Goal: Use online tool/utility: Utilize a website feature to perform a specific function

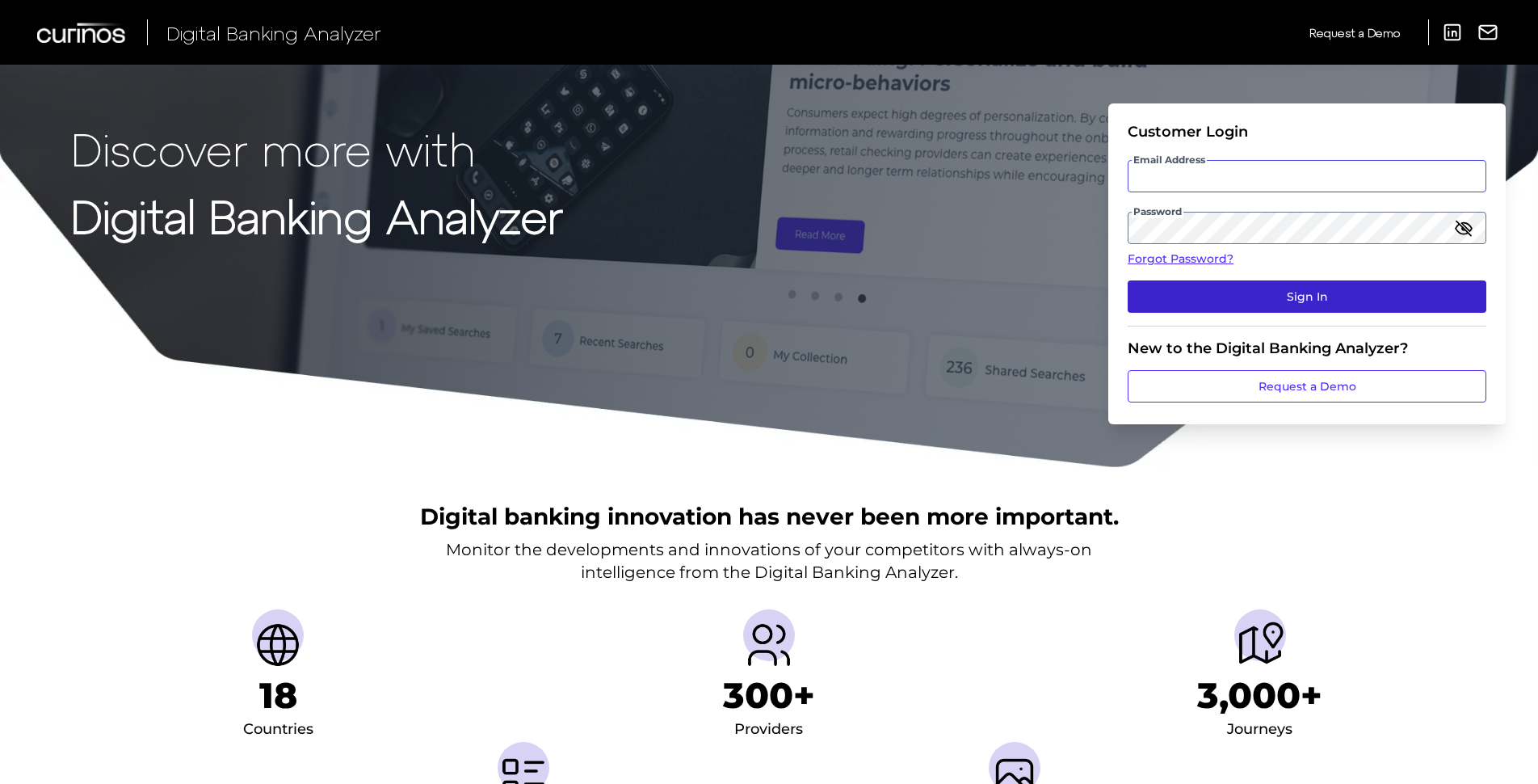
type input "[PERSON_NAME][EMAIL_ADDRESS][PERSON_NAME][DOMAIN_NAME]"
click at [1258, 302] on button "Sign In" at bounding box center [1307, 296] width 358 height 32
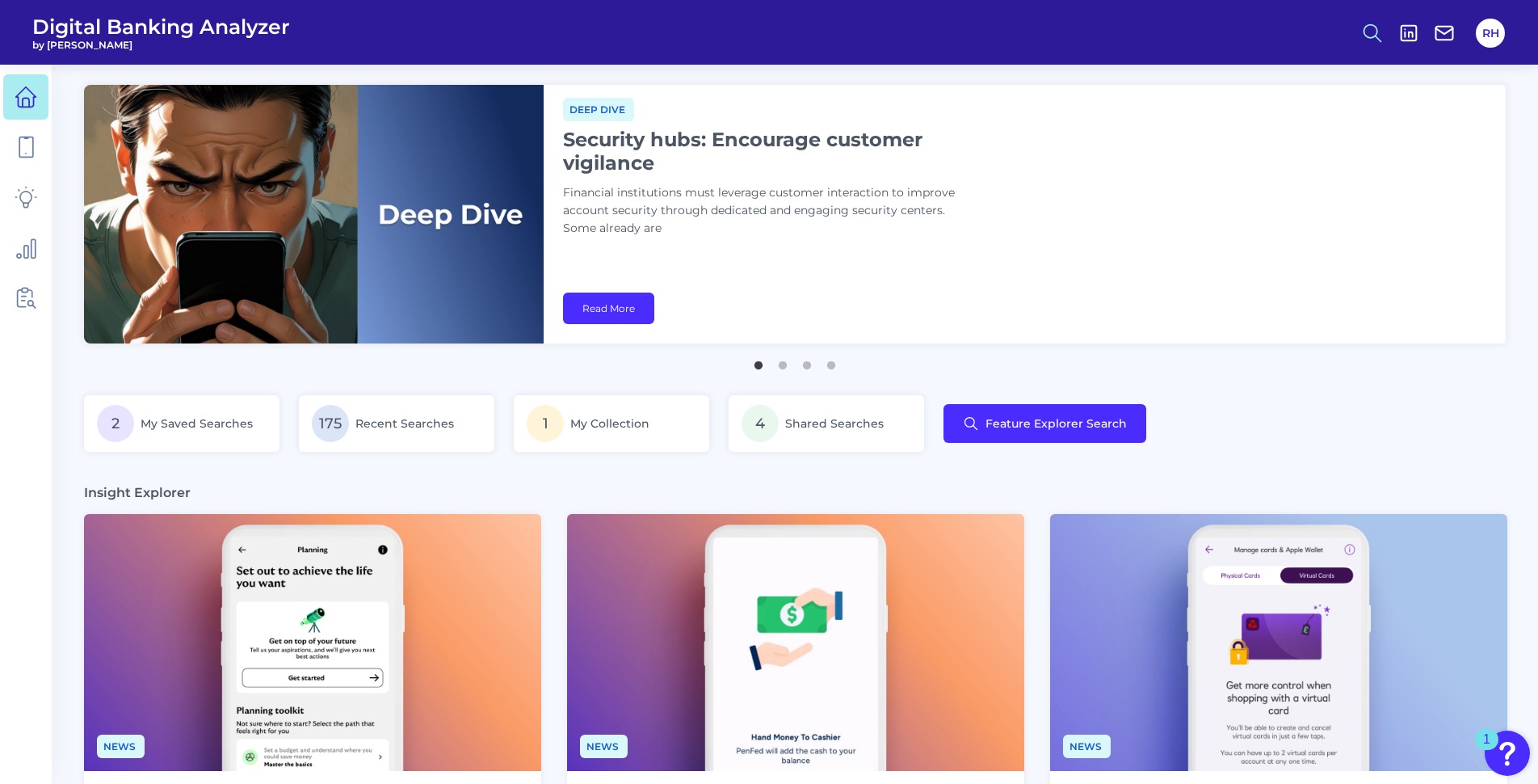
click at [1374, 35] on icon at bounding box center [1373, 33] width 23 height 23
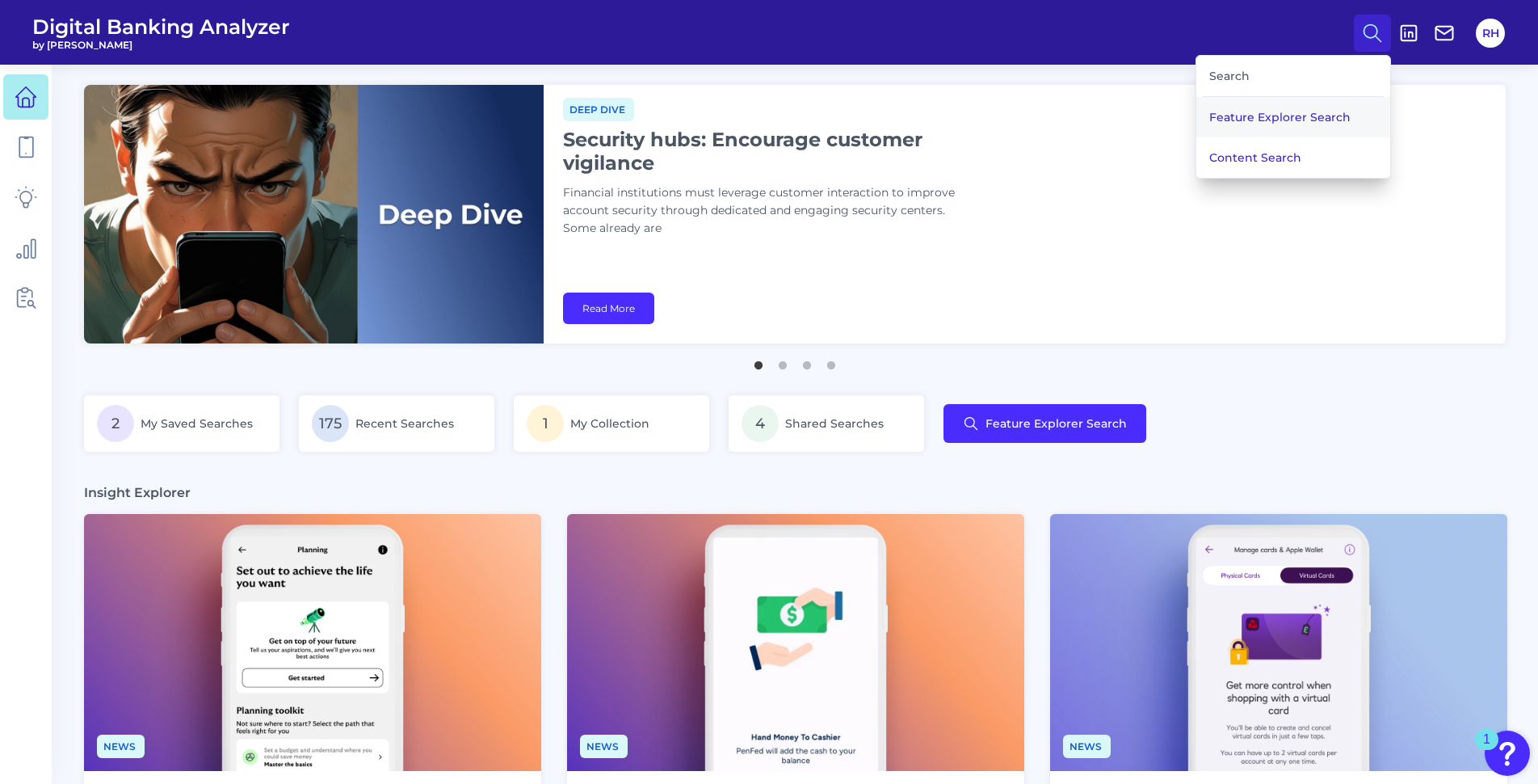
click at [1248, 119] on button "Feature Explorer Search" at bounding box center [1294, 117] width 194 height 41
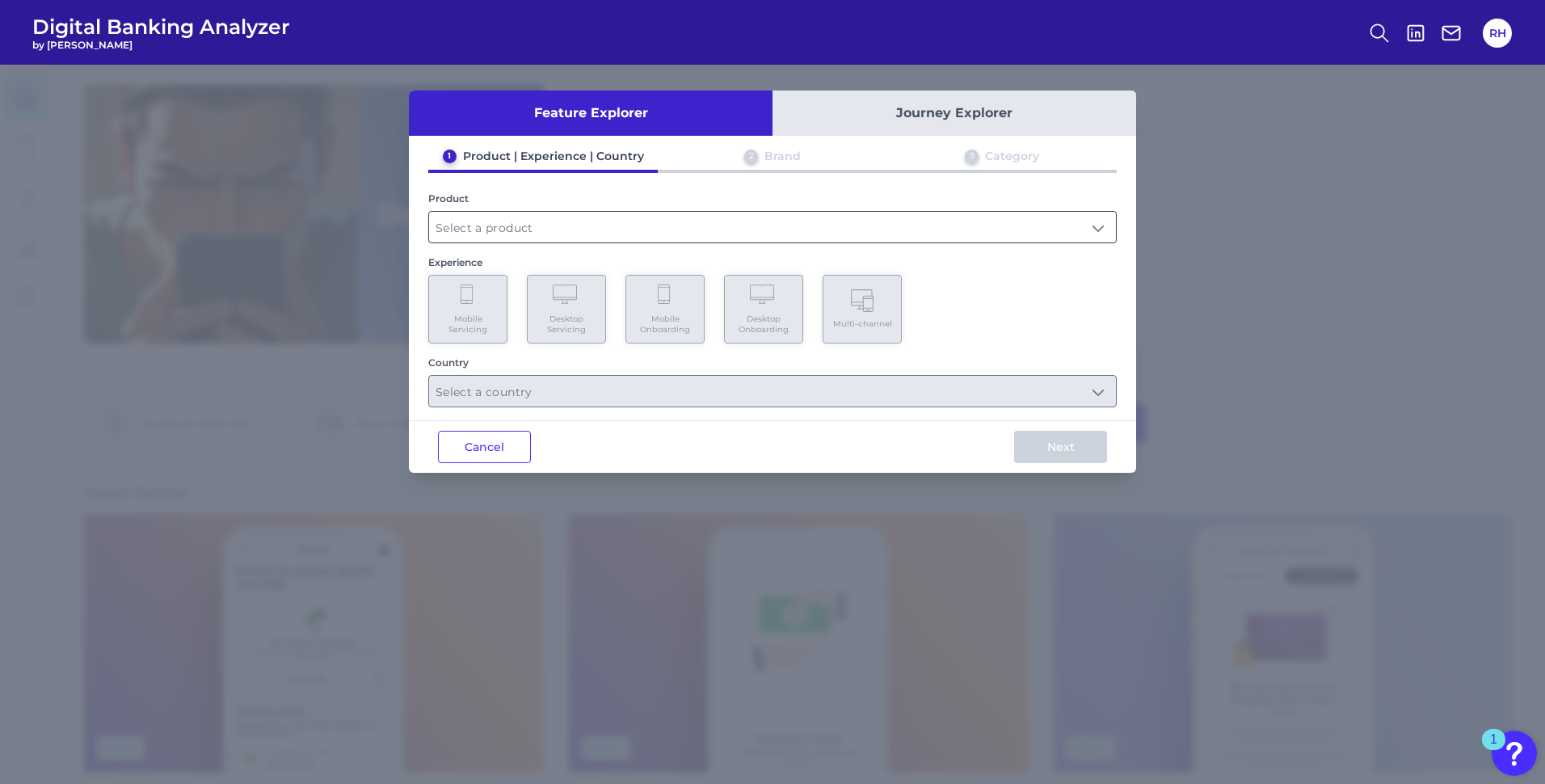
click at [529, 231] on input "text" at bounding box center [772, 227] width 687 height 30
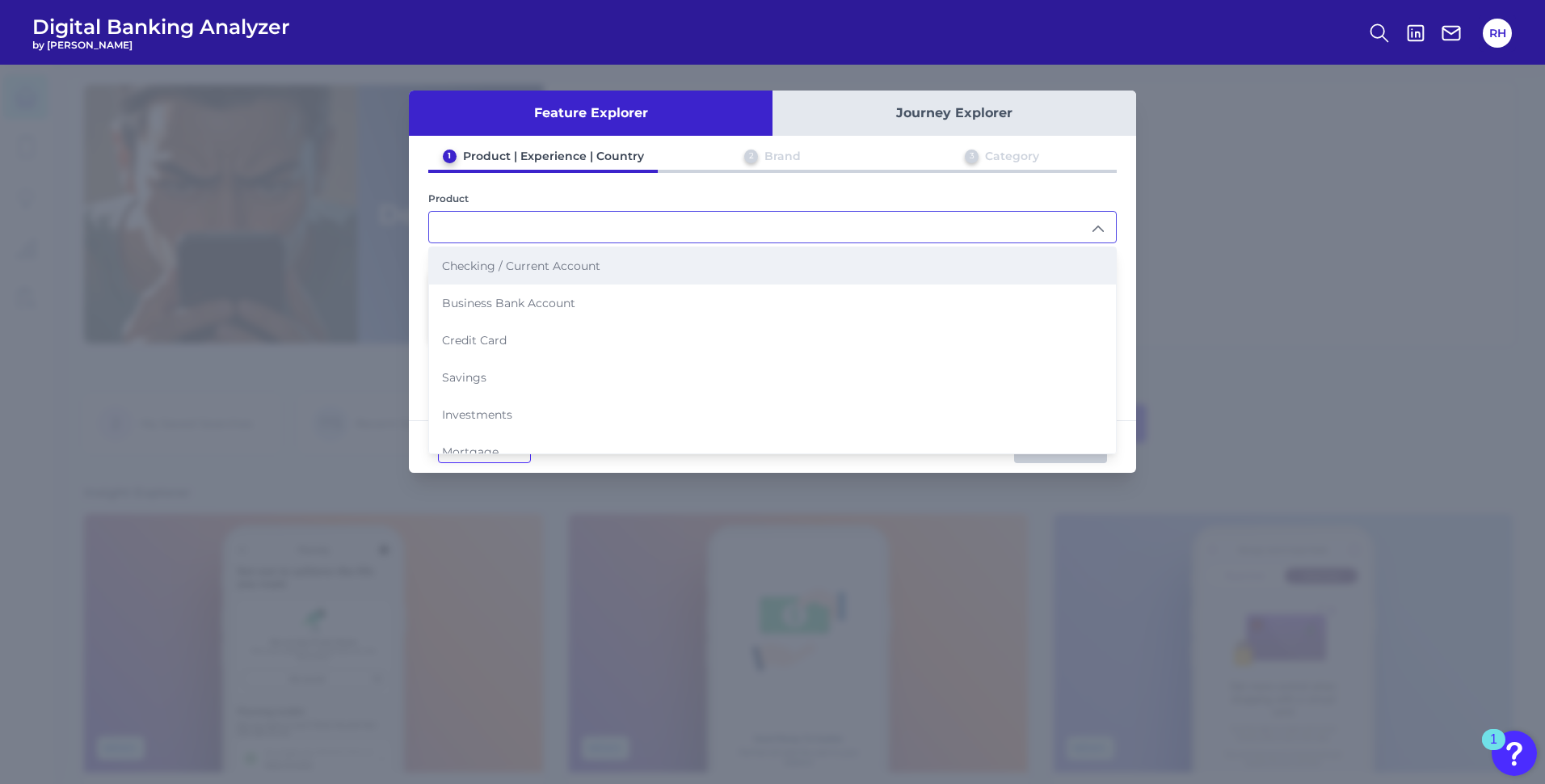
click at [529, 269] on span "Checking / Current Account" at bounding box center [521, 265] width 159 height 14
type input "Checking / Current Account"
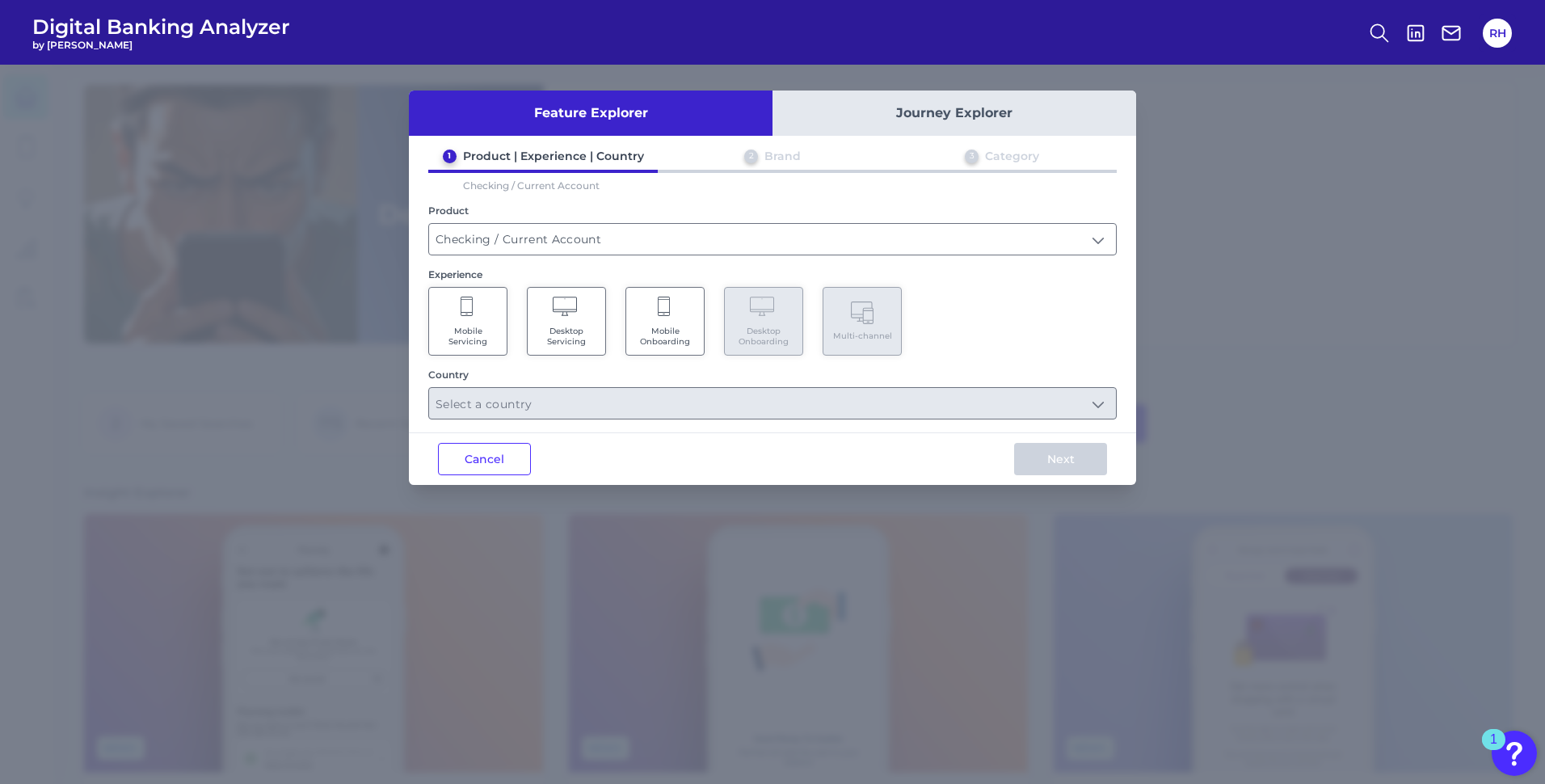
click at [488, 316] on Servicing "Mobile Servicing" at bounding box center [468, 321] width 79 height 68
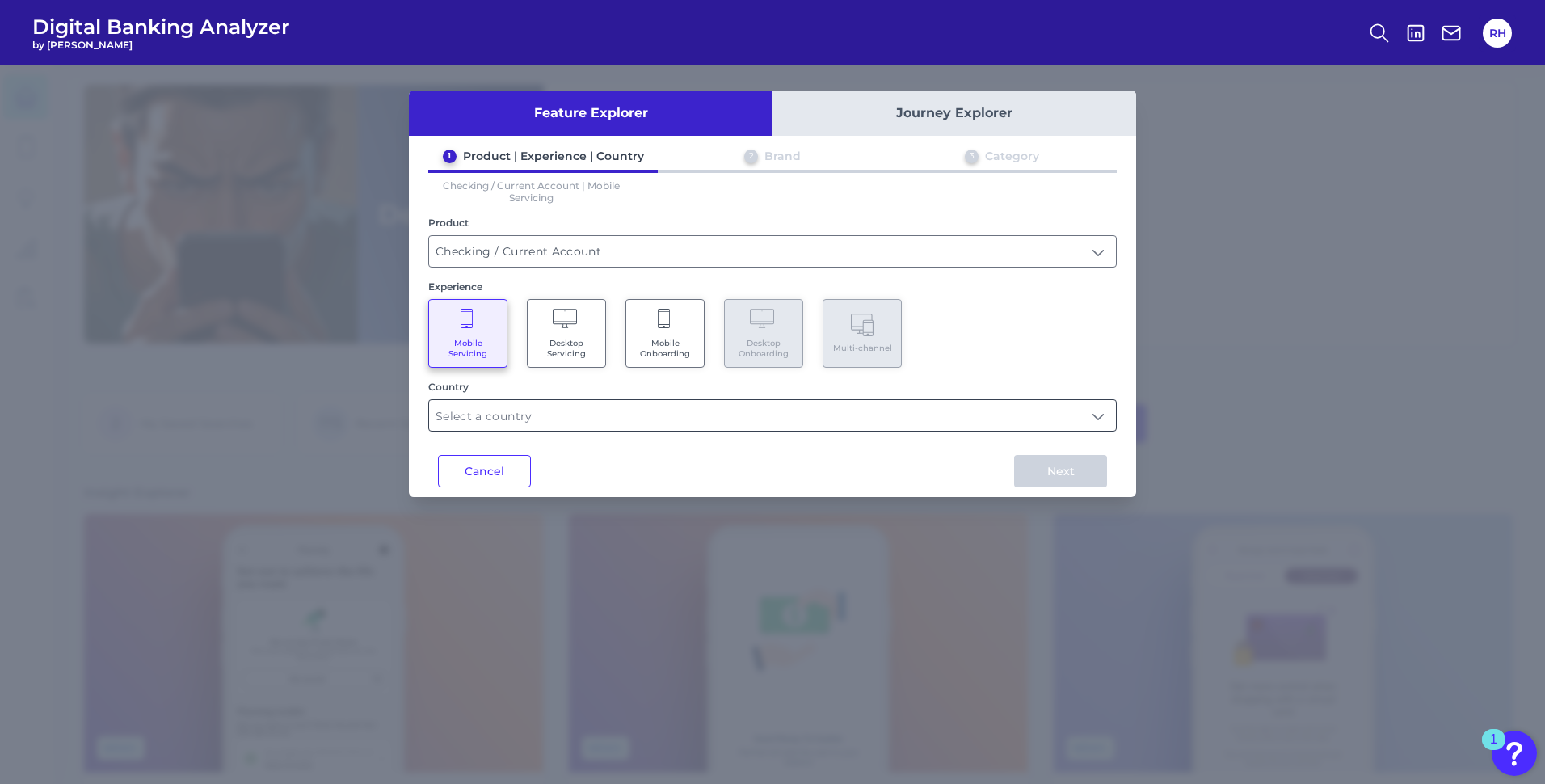
click at [590, 417] on input "text" at bounding box center [772, 415] width 687 height 30
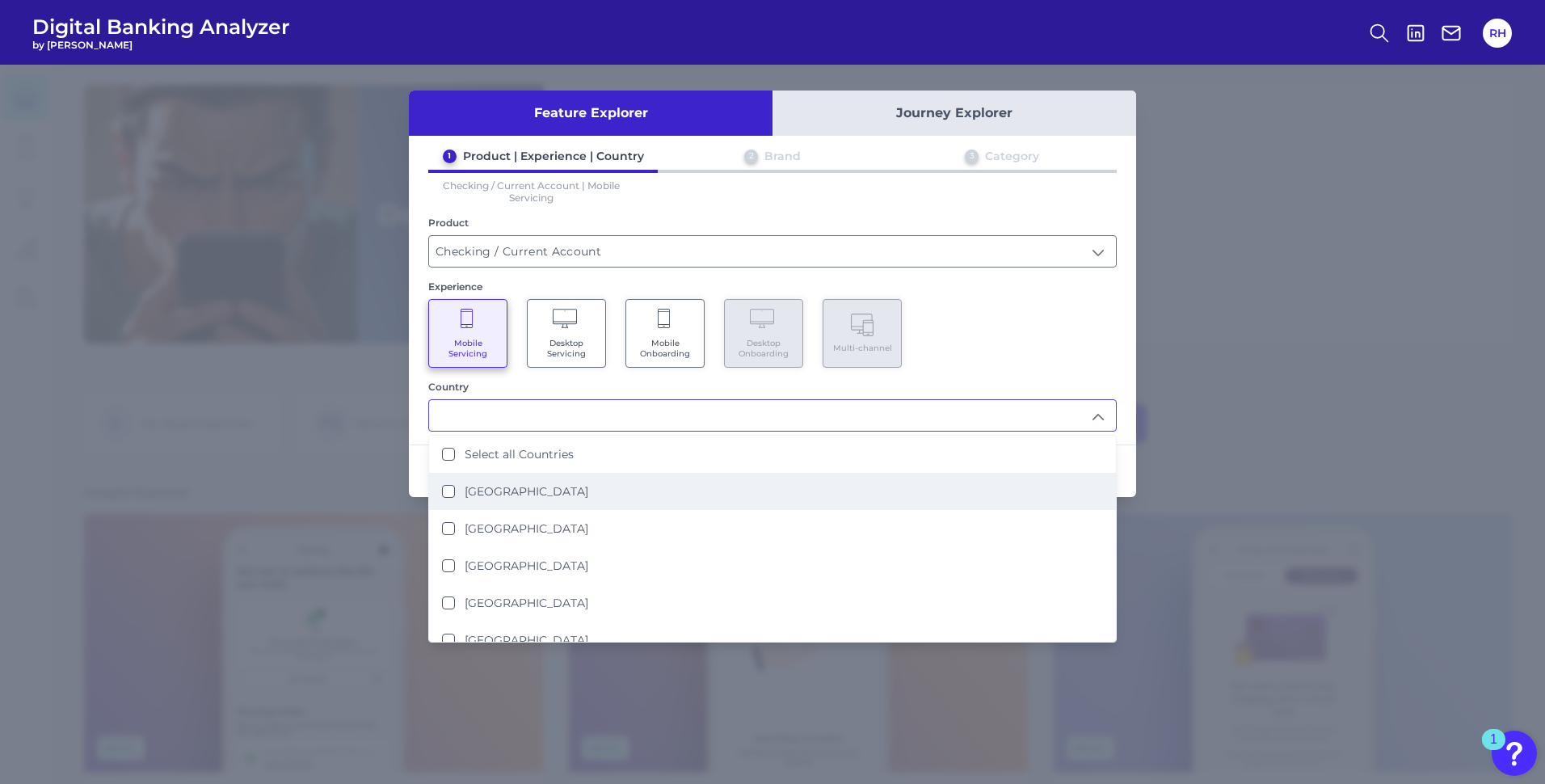
click at [452, 492] on Kingdom "[GEOGRAPHIC_DATA]" at bounding box center [449, 491] width 13 height 13
type input "[GEOGRAPHIC_DATA]"
click at [966, 340] on div "Mobile Servicing Desktop Servicing Mobile Onboarding Desktop Onboarding Multi-c…" at bounding box center [773, 334] width 688 height 68
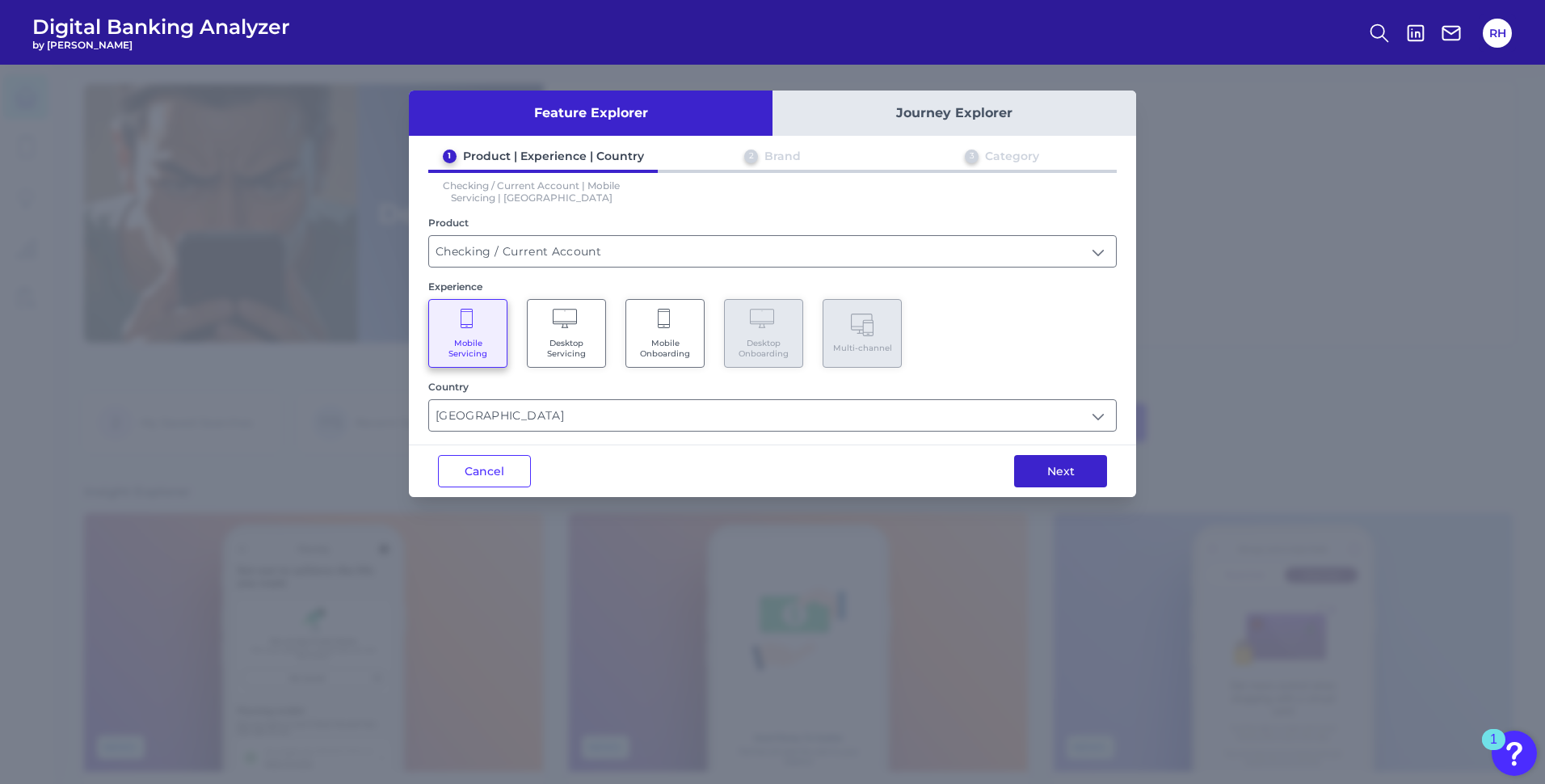
click at [1057, 471] on button "Next" at bounding box center [1061, 471] width 93 height 32
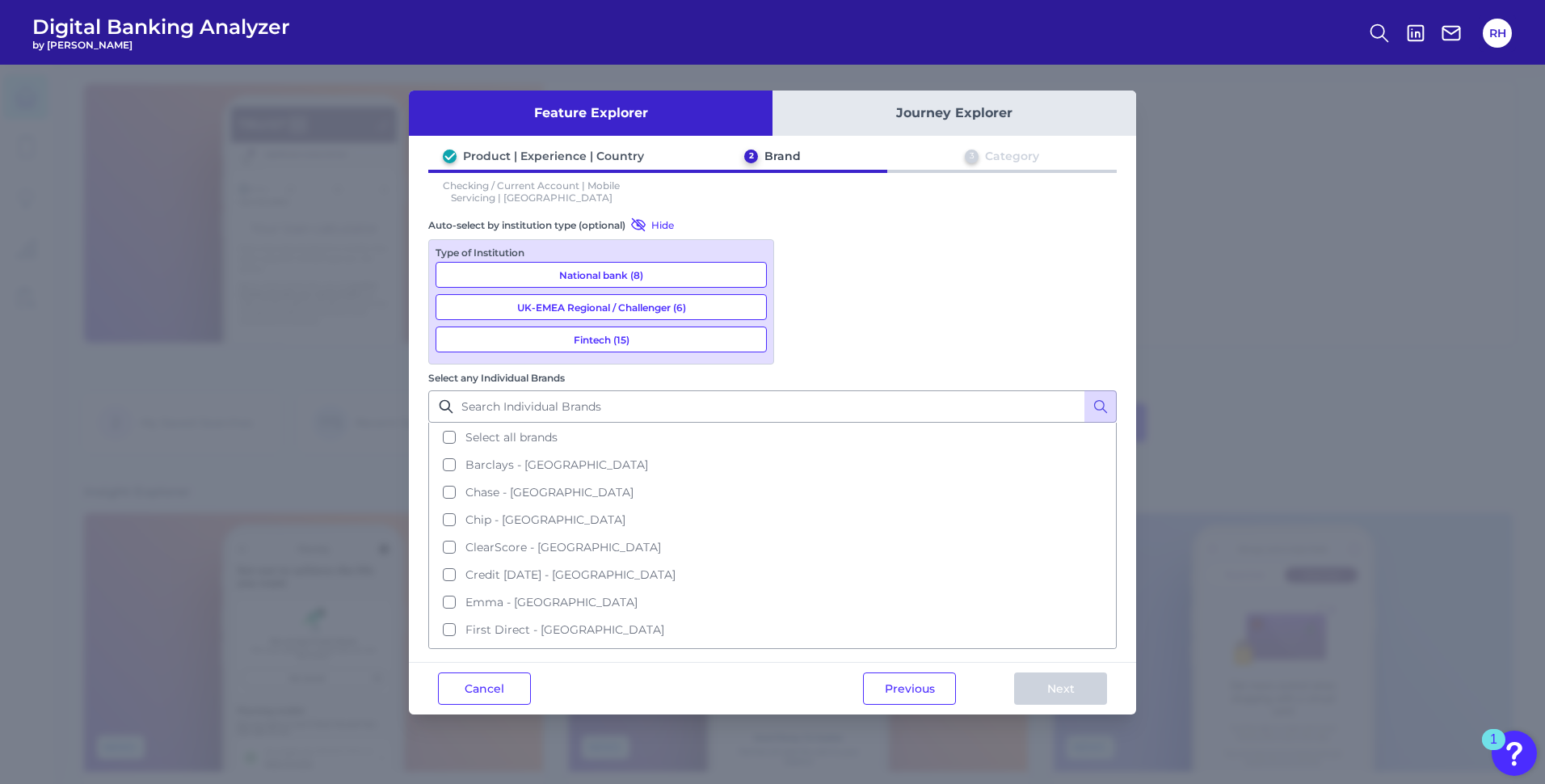
scroll to position [0, 0]
click at [797, 423] on button "Select all brands" at bounding box center [772, 436] width 686 height 28
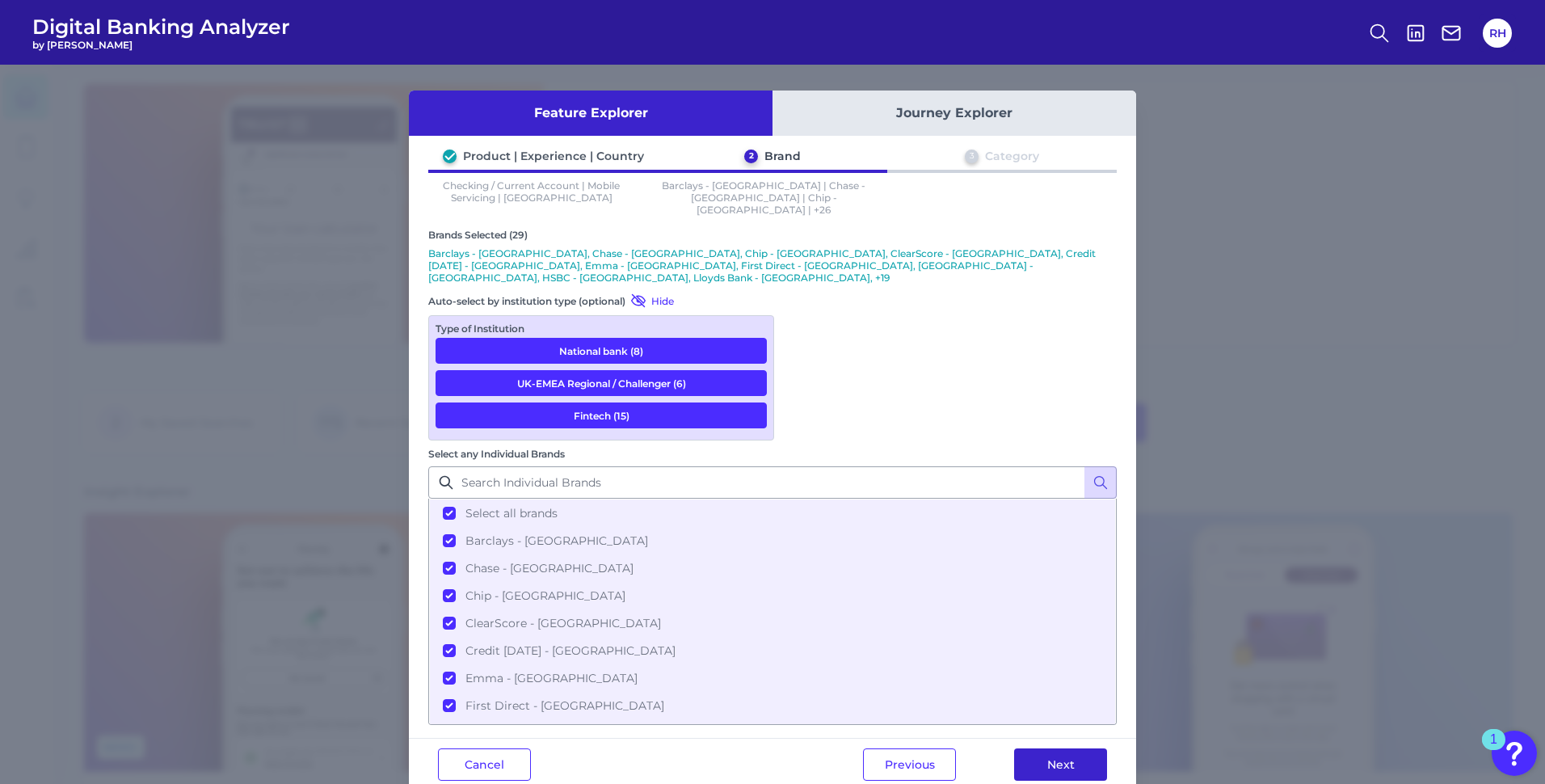
click at [1062, 748] on button "Next" at bounding box center [1061, 764] width 93 height 32
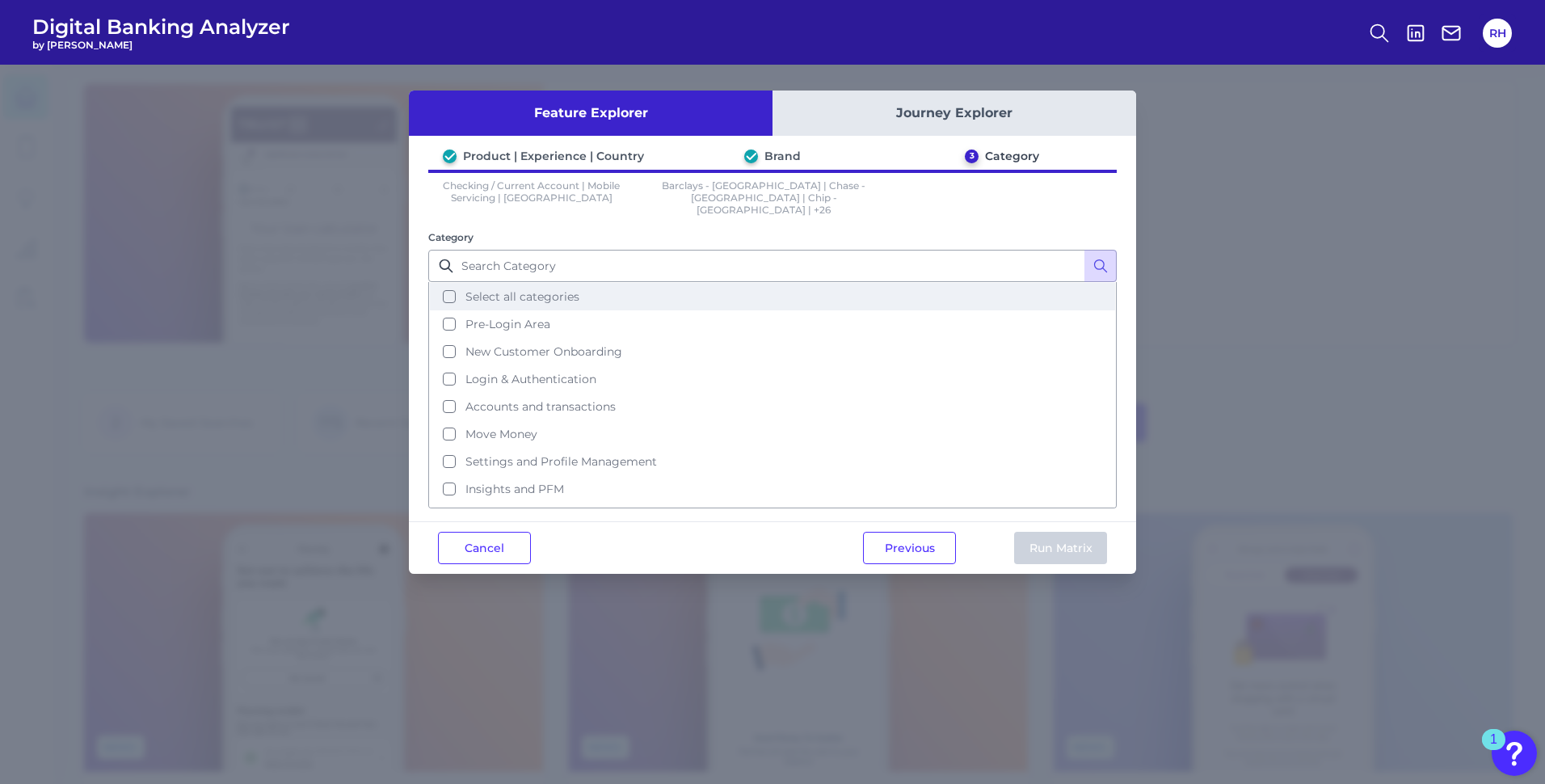
drag, startPoint x: 452, startPoint y: 288, endPoint x: 479, endPoint y: 299, distance: 29.2
click at [453, 291] on button "Select all categories" at bounding box center [772, 296] width 686 height 28
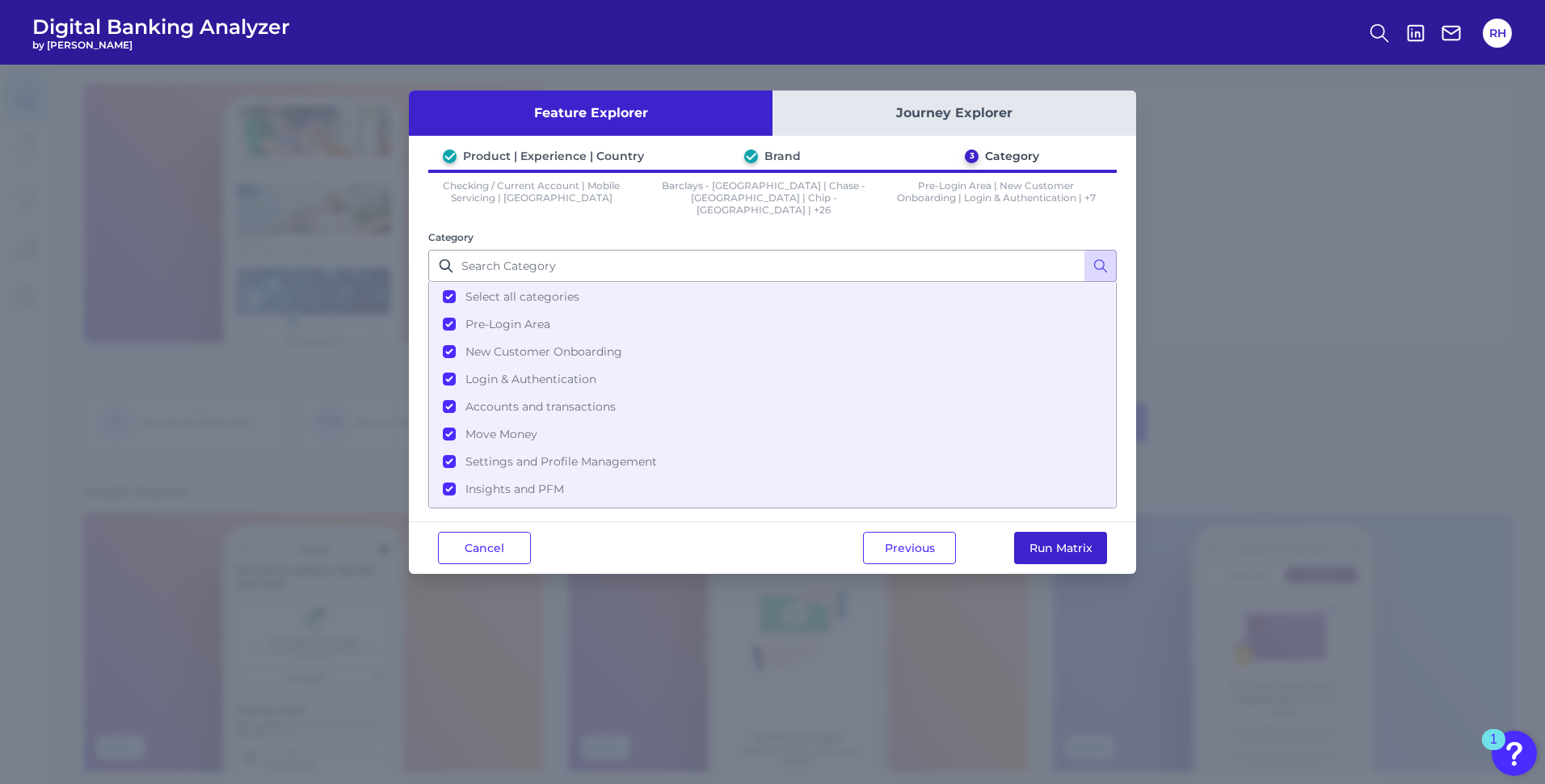
click at [1052, 531] on button "Run Matrix" at bounding box center [1061, 547] width 93 height 32
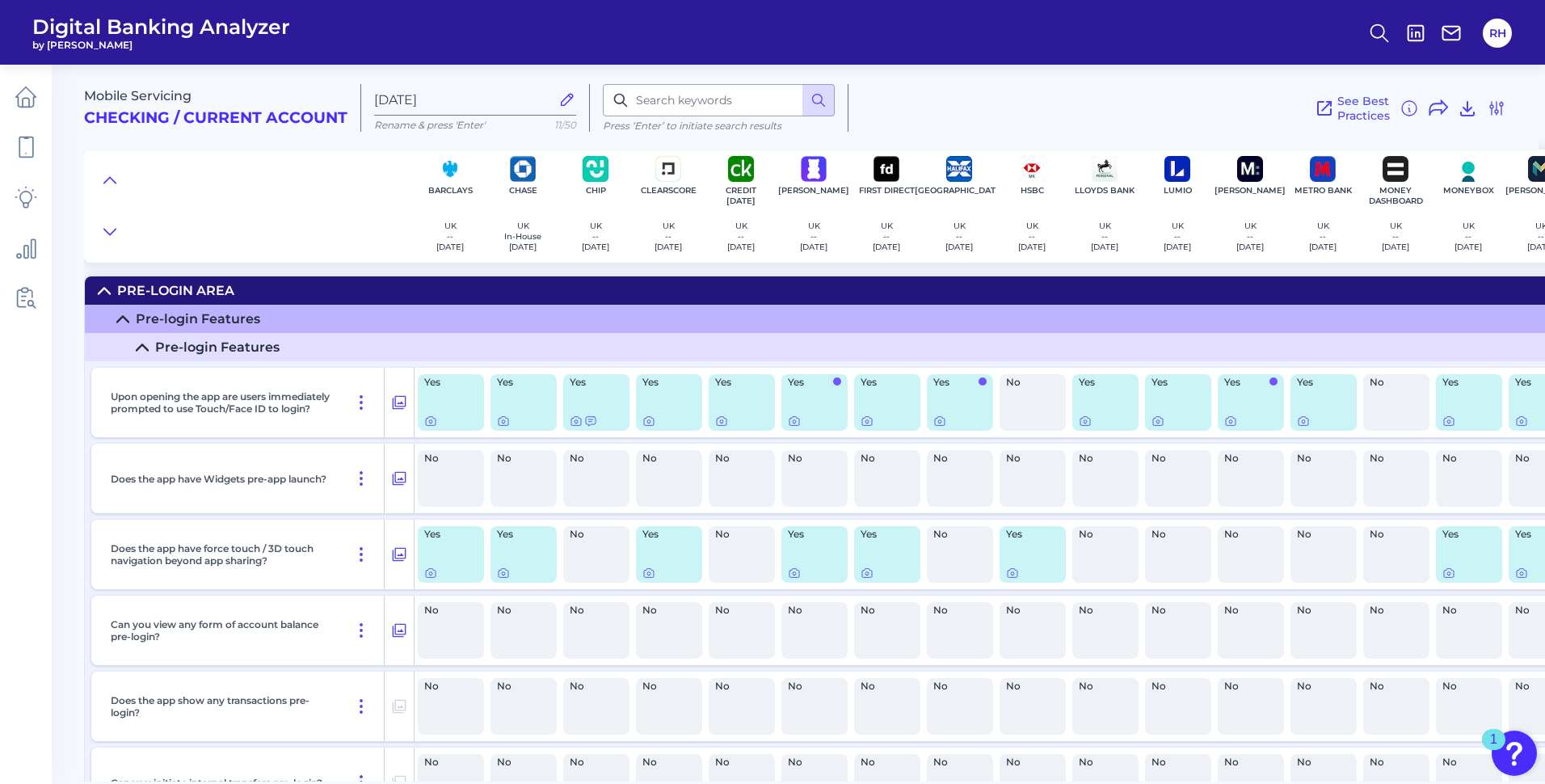
click at [1137, 55] on header "Digital Banking Analyzer by Curinos RH" at bounding box center [772, 32] width 1545 height 65
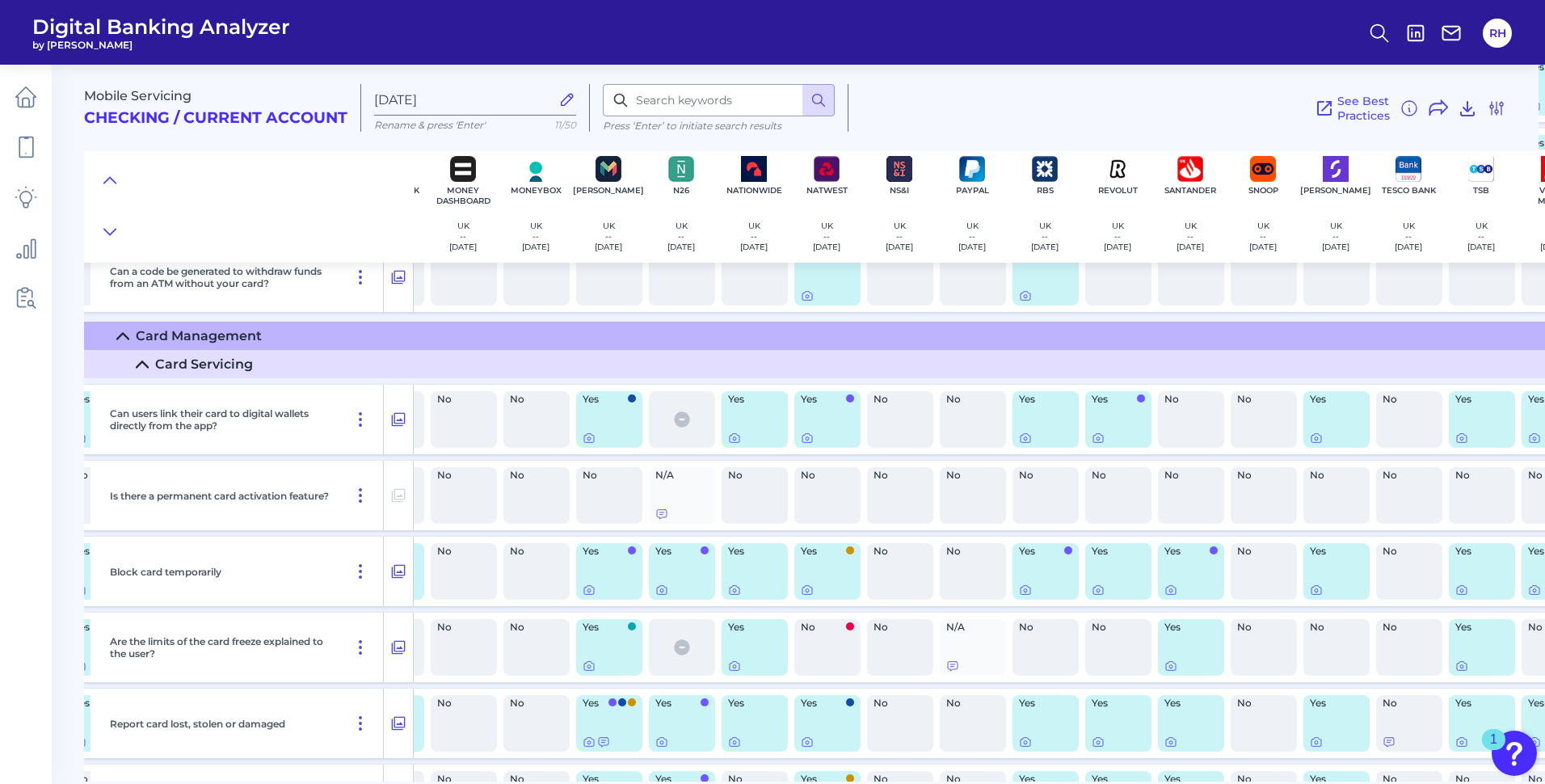
scroll to position [13081, 993]
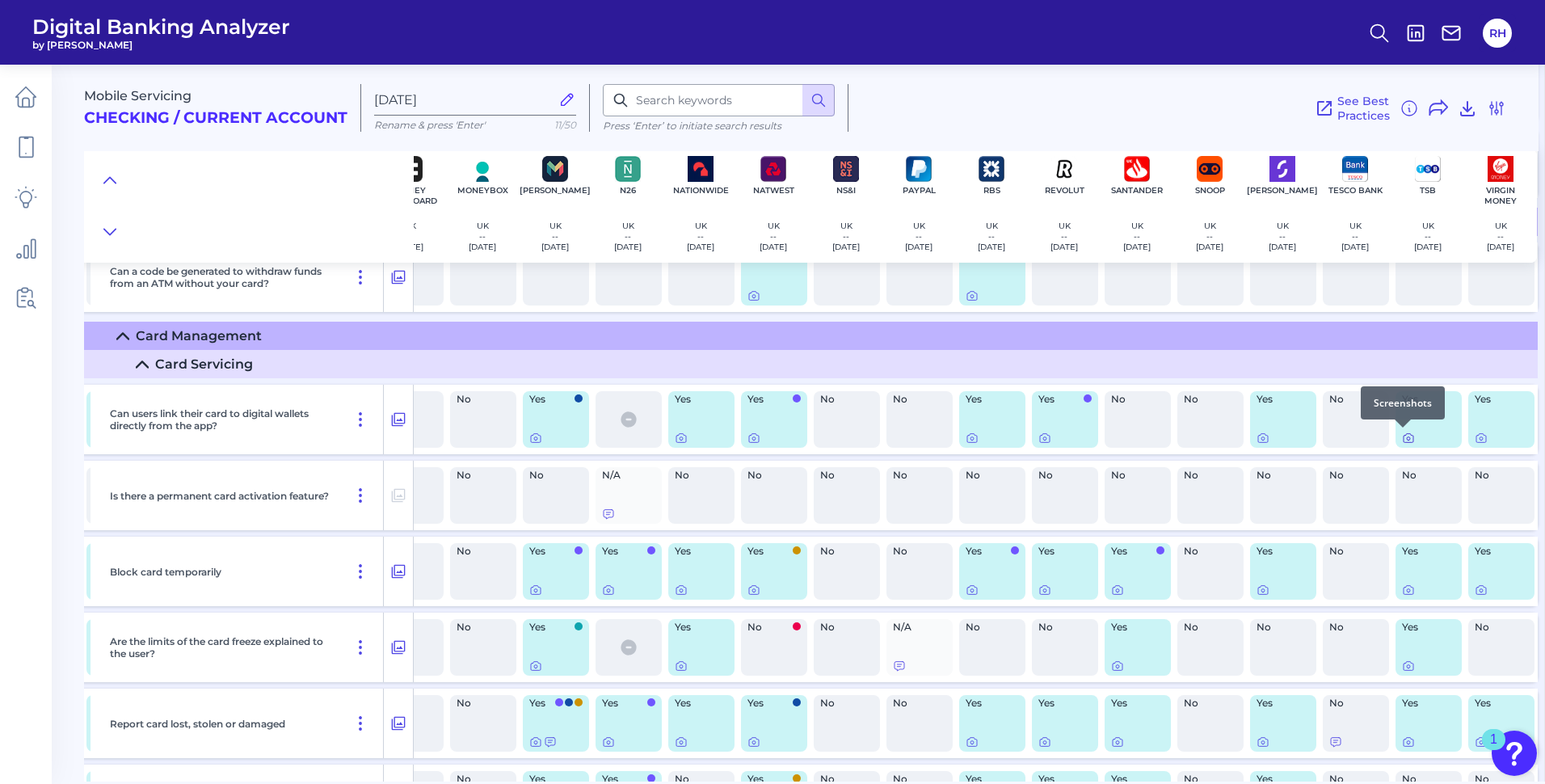
click at [1403, 438] on icon at bounding box center [1409, 438] width 13 height 13
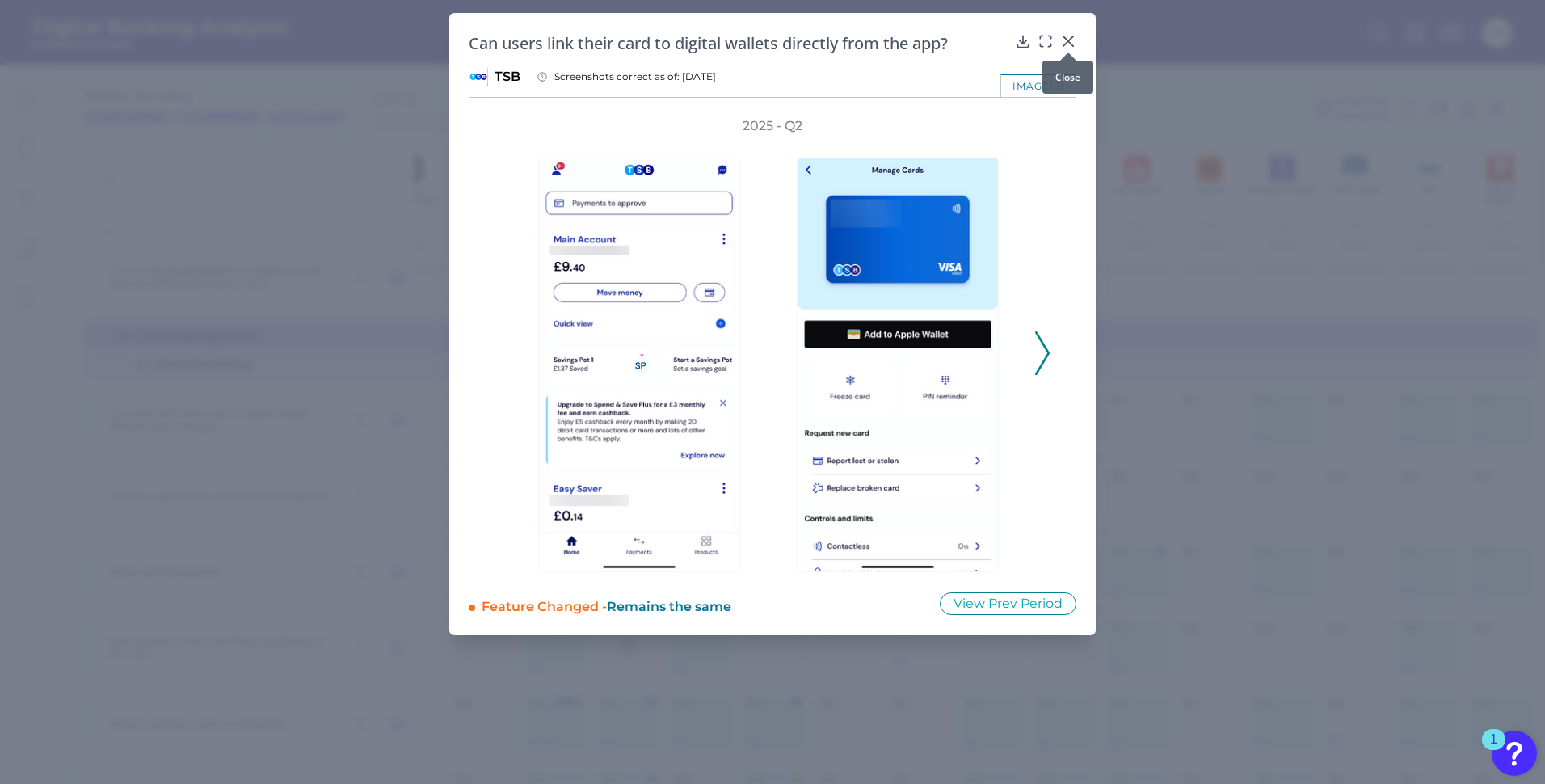
click at [1064, 40] on icon at bounding box center [1068, 41] width 16 height 16
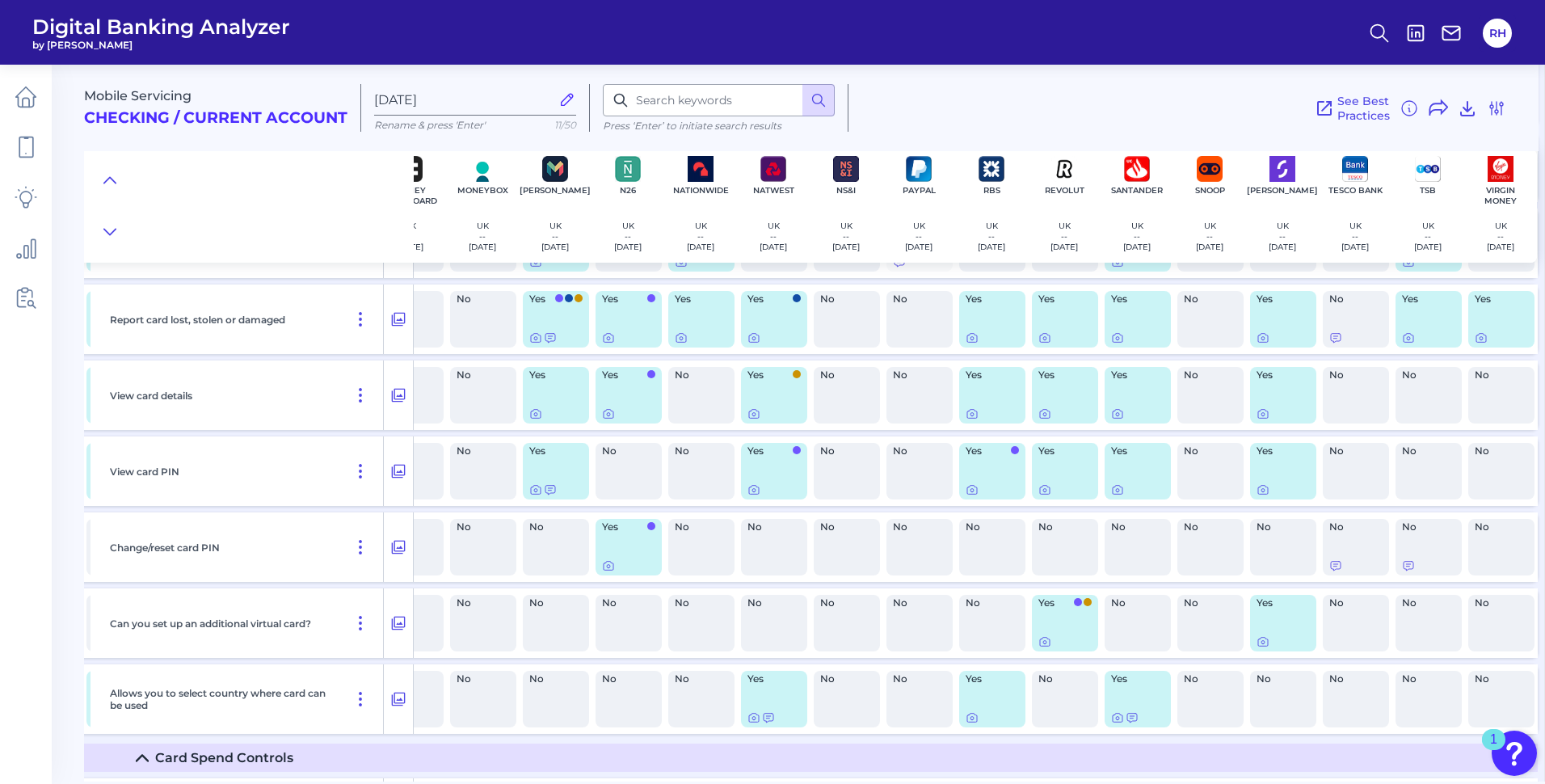
scroll to position [14188, 993]
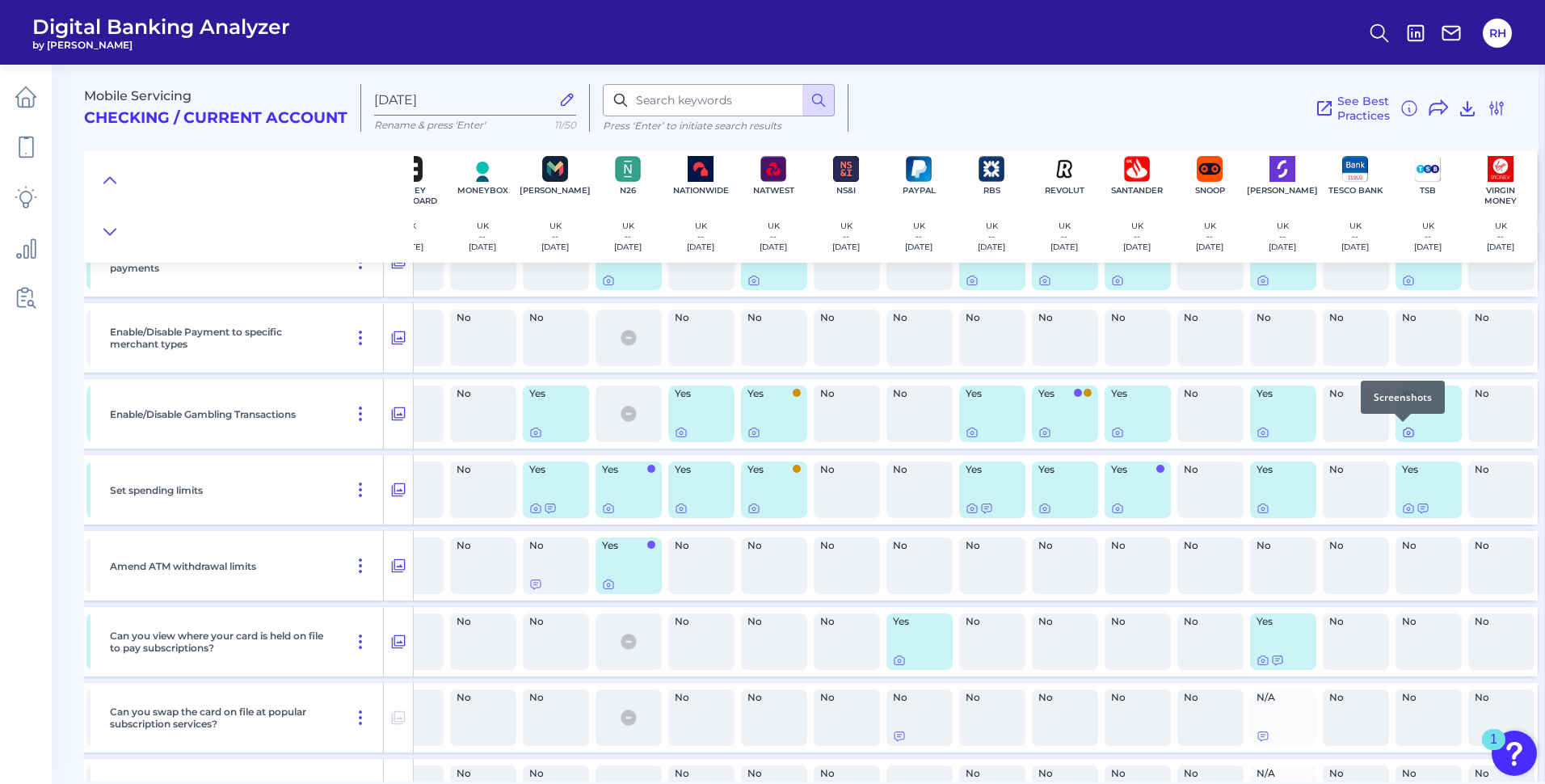
click at [1402, 430] on icon at bounding box center [1409, 432] width 13 height 13
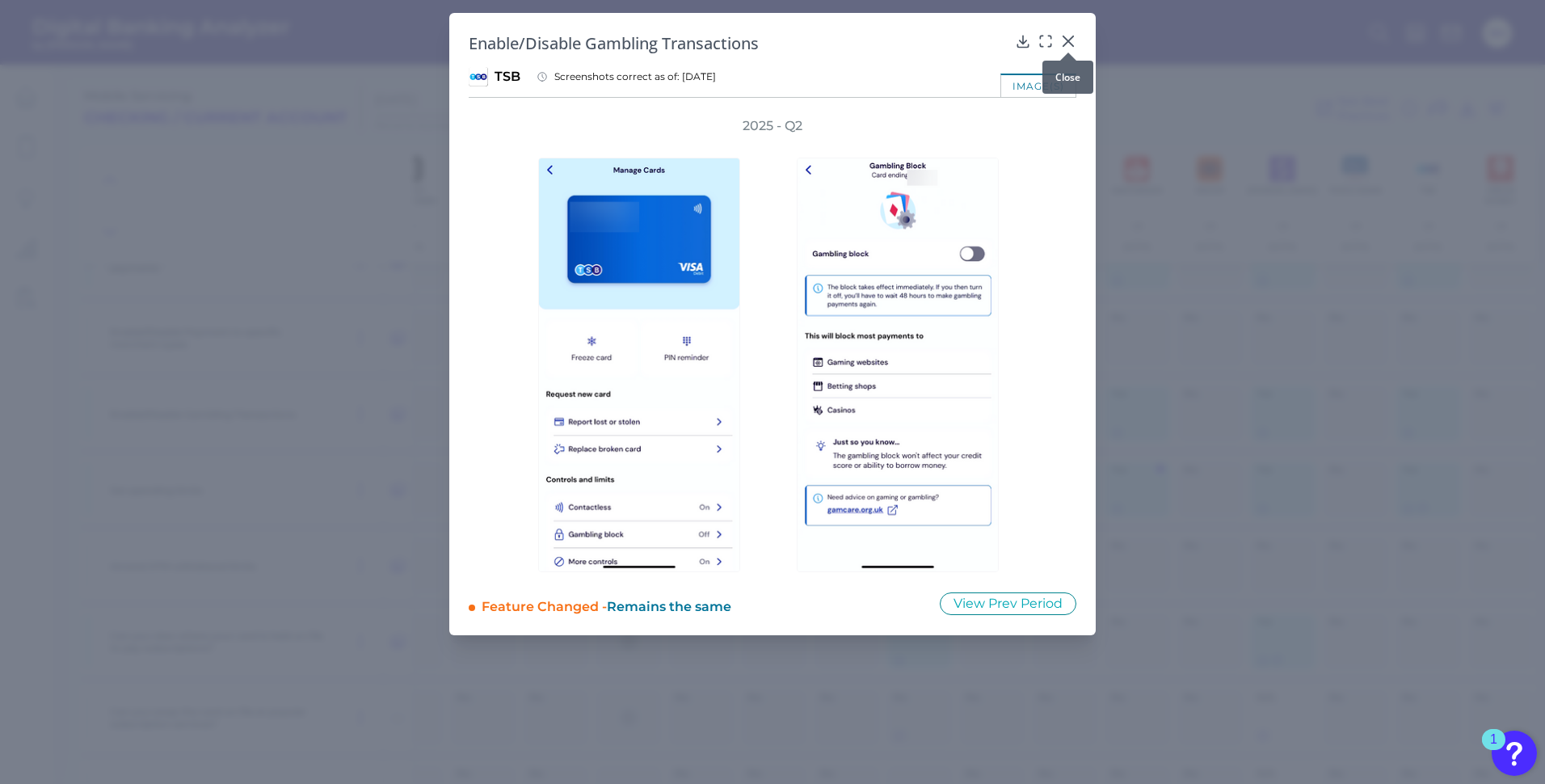
drag, startPoint x: 1072, startPoint y: 40, endPoint x: 1544, endPoint y: 133, distance: 481.1
click at [1072, 40] on icon at bounding box center [1068, 41] width 16 height 16
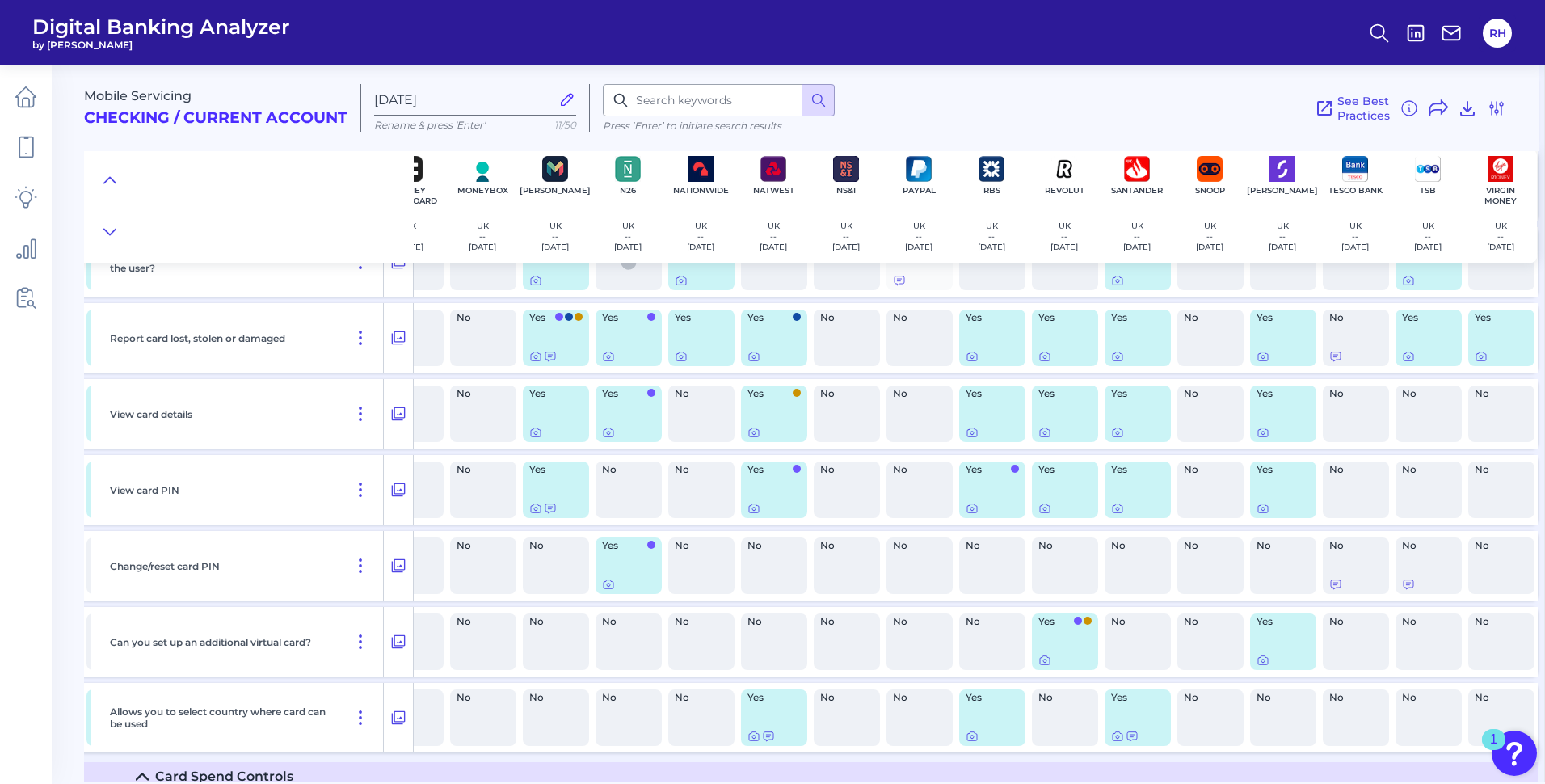
scroll to position [13081, 993]
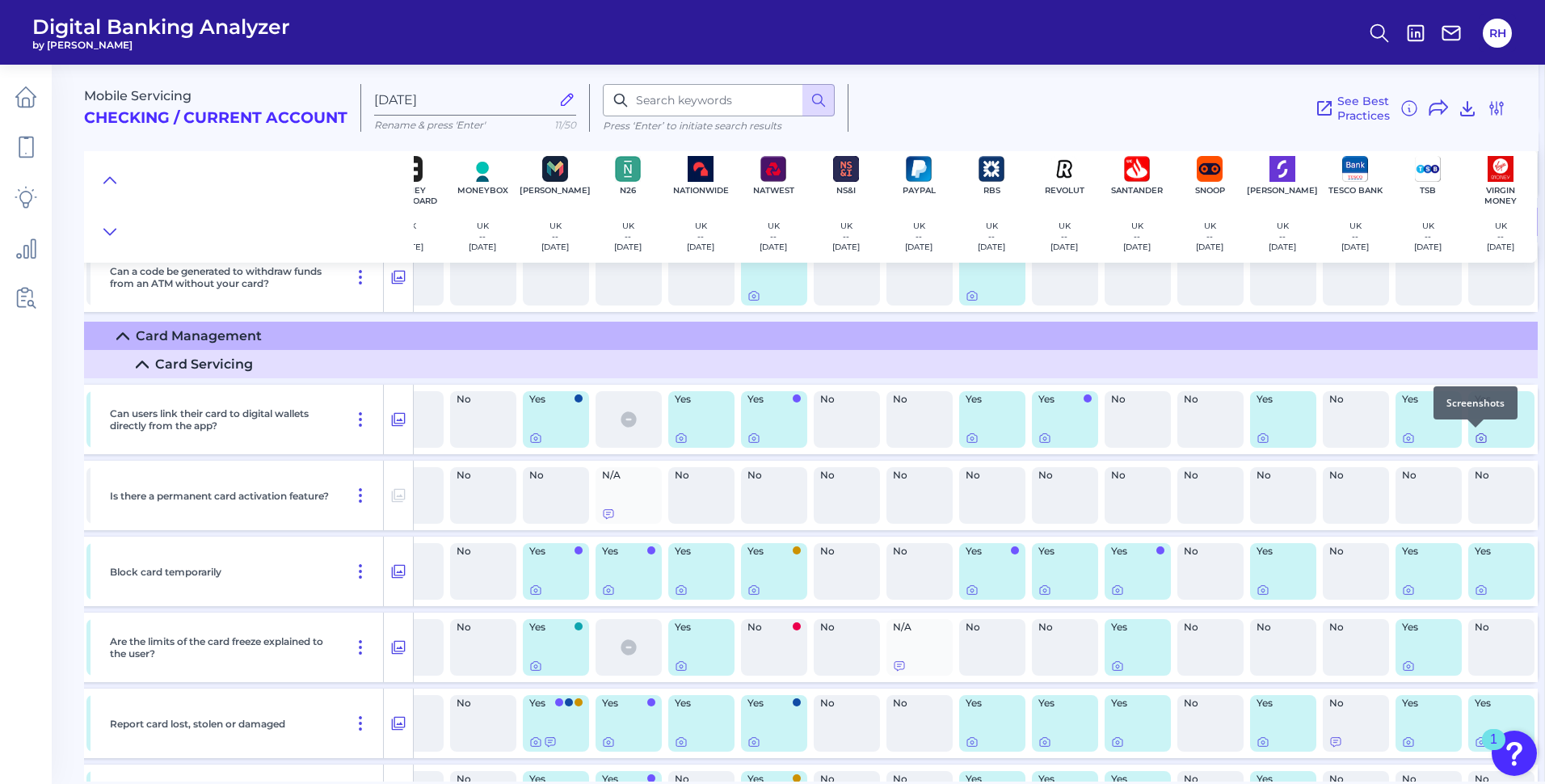
click at [1476, 439] on icon at bounding box center [1481, 438] width 13 height 13
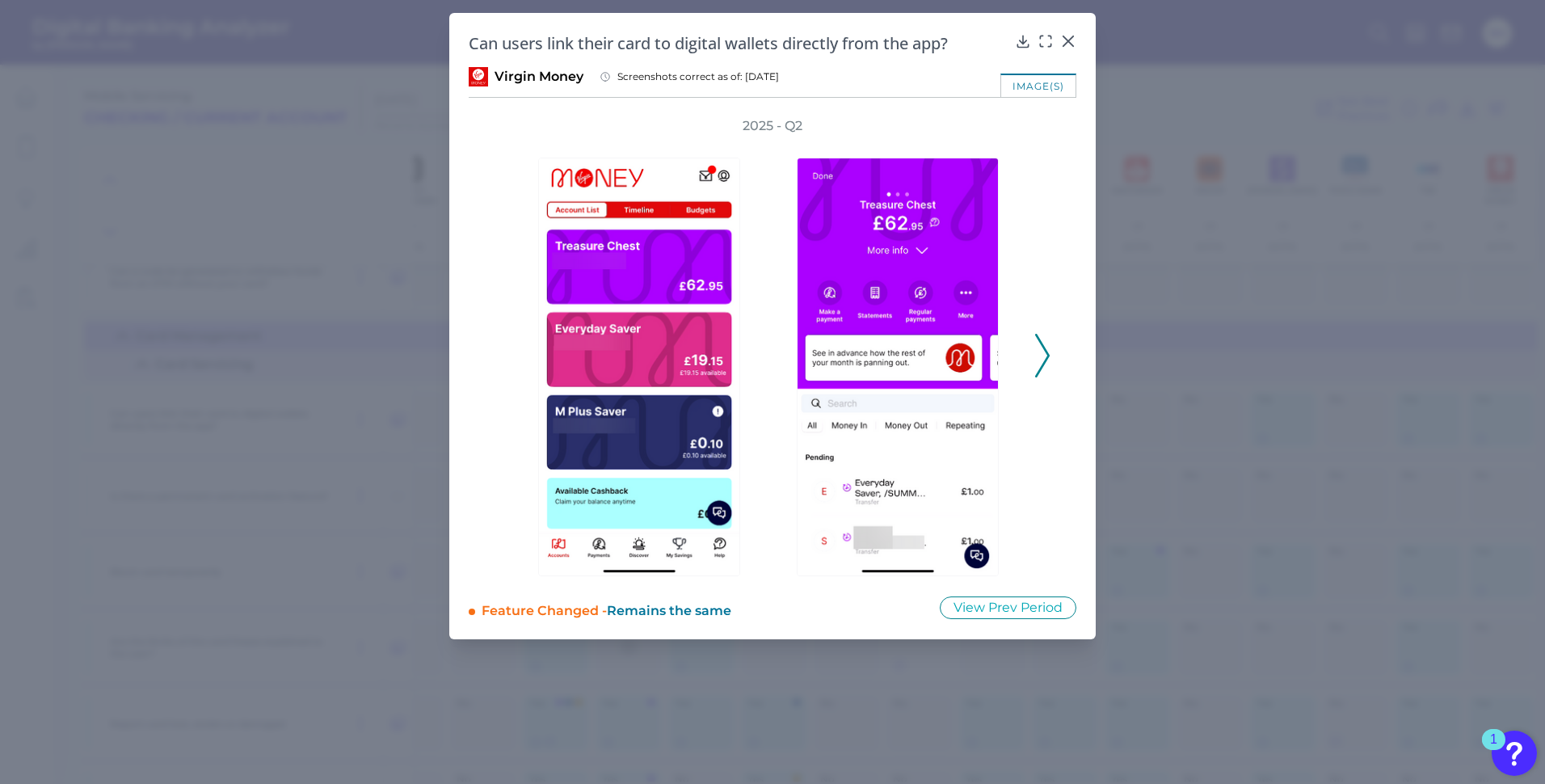
click at [1041, 348] on icon at bounding box center [1042, 355] width 14 height 44
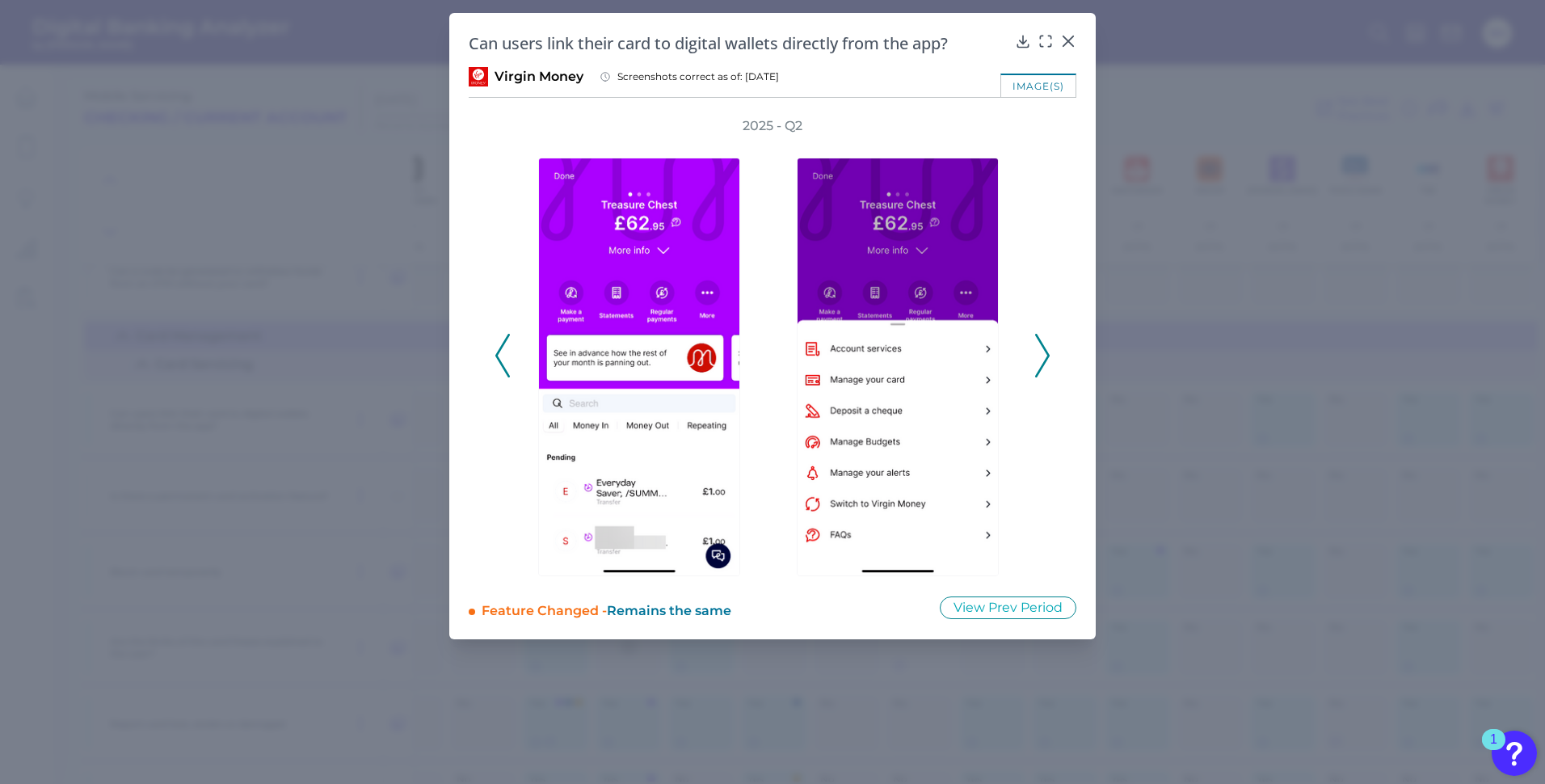
click at [1041, 348] on icon at bounding box center [1042, 355] width 14 height 44
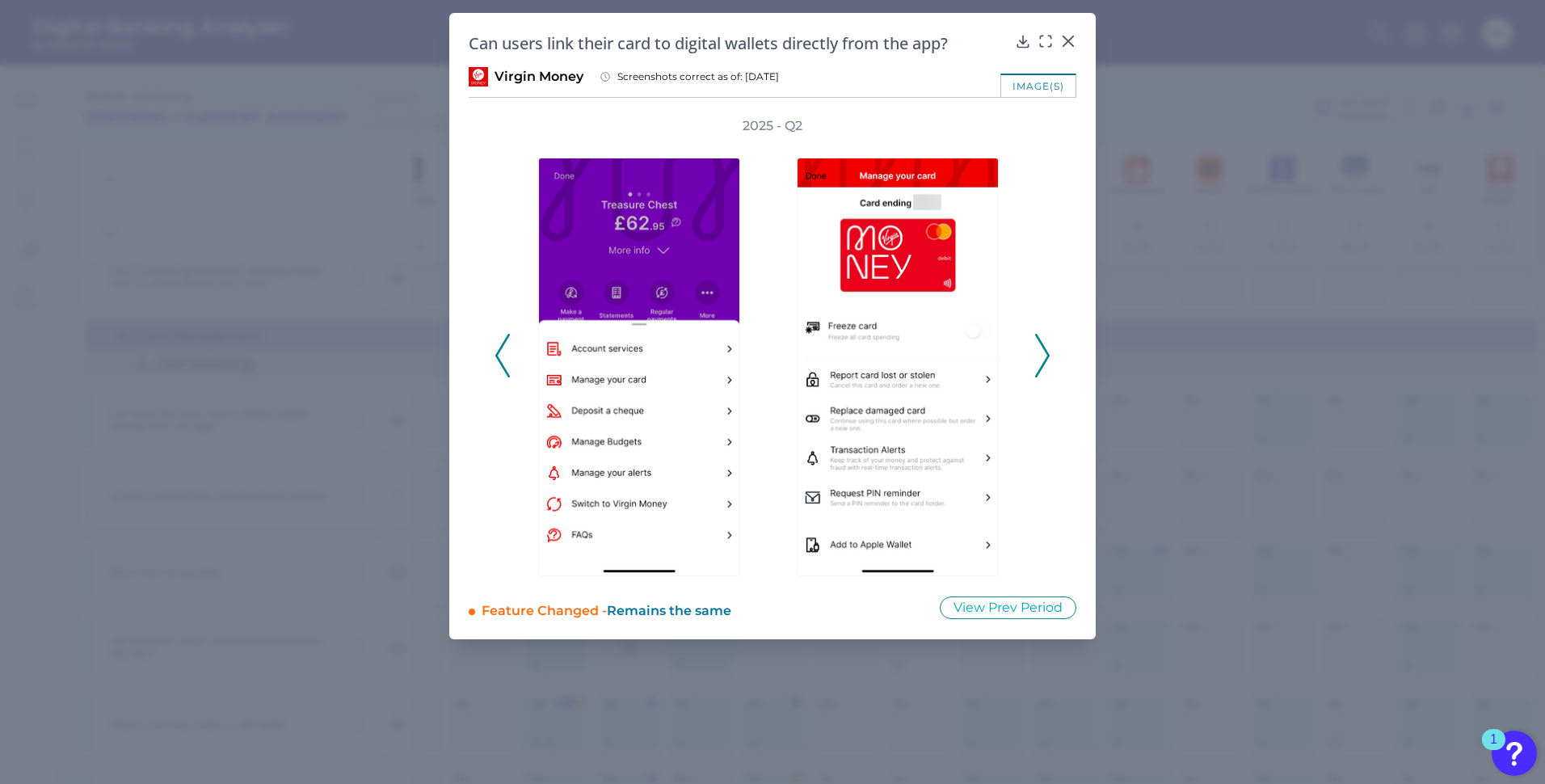
click at [1041, 348] on icon at bounding box center [1042, 355] width 14 height 44
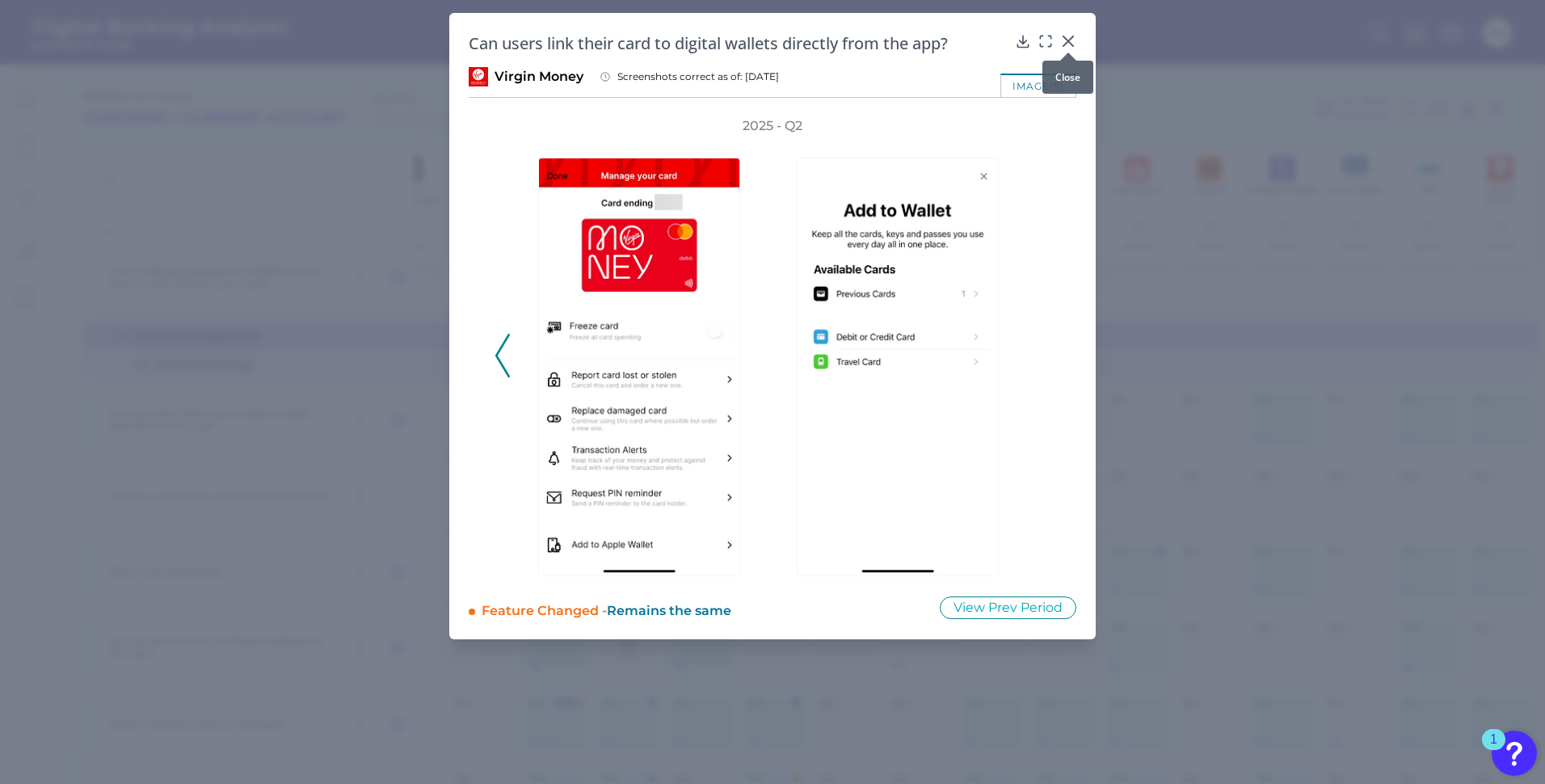
click at [1071, 38] on icon at bounding box center [1069, 41] width 10 height 10
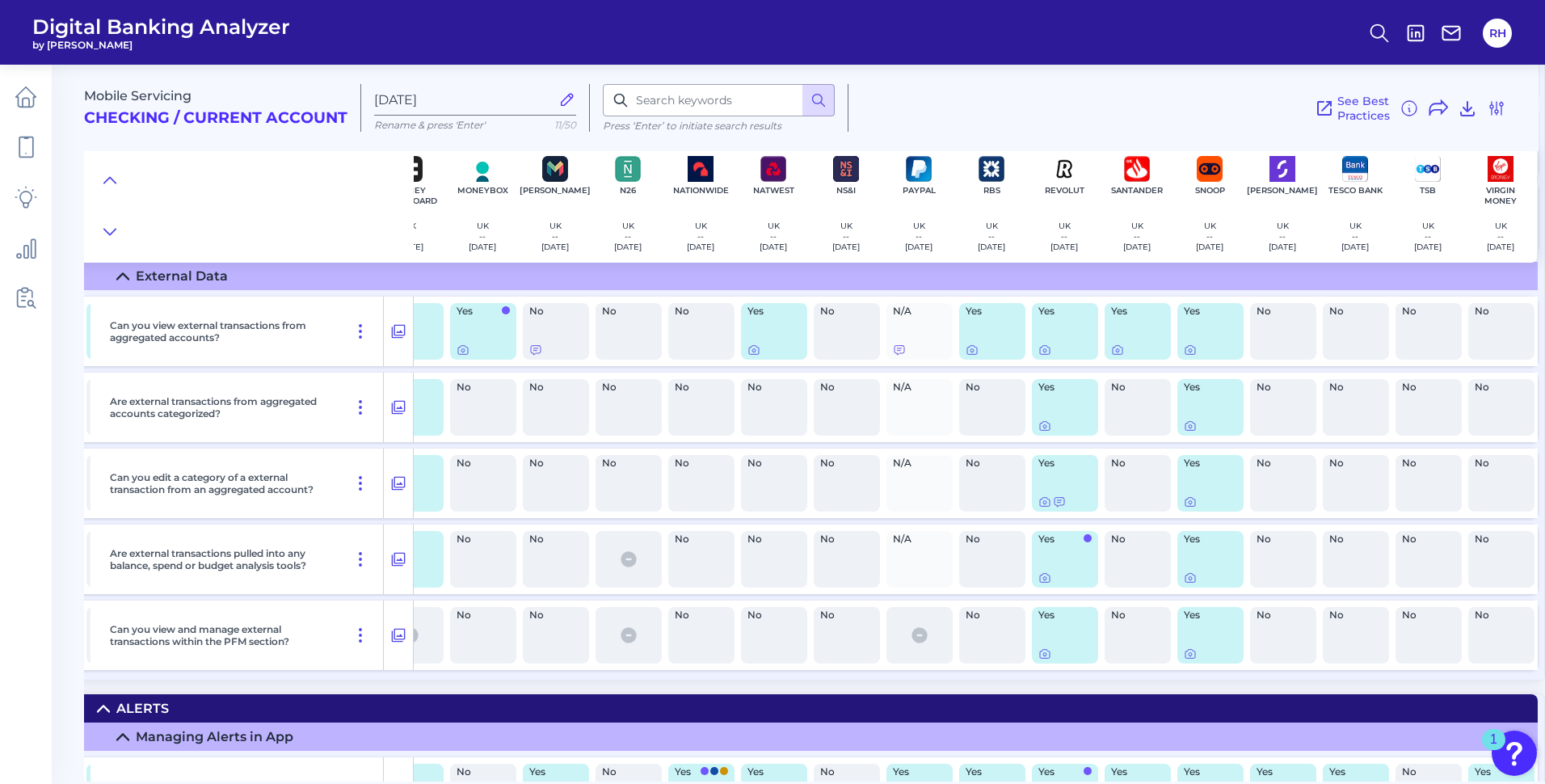
scroll to position [20272, 993]
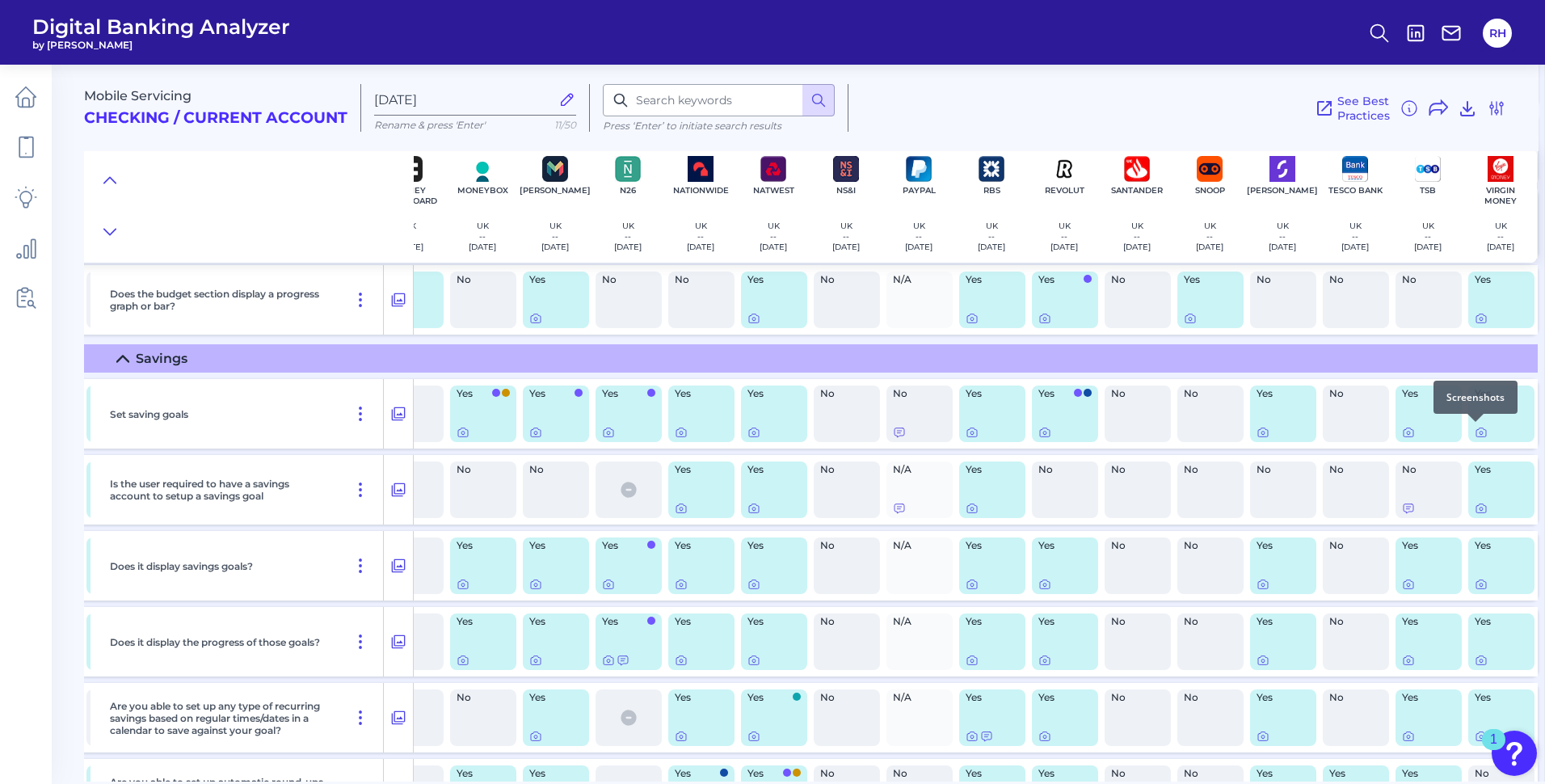
click at [1474, 429] on div at bounding box center [1476, 421] width 16 height 16
